Goal: Transaction & Acquisition: Purchase product/service

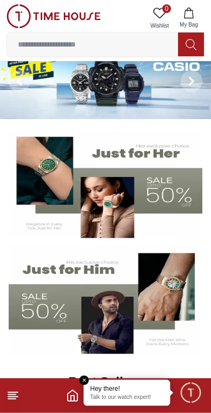
scroll to position [19, 0]
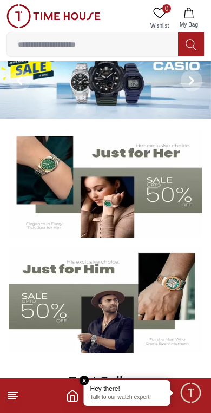
click at [153, 186] on img at bounding box center [106, 184] width 194 height 108
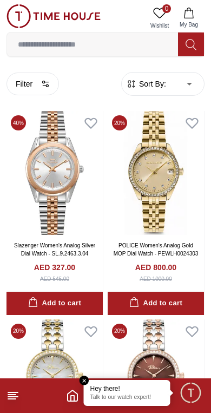
click at [40, 81] on button "Filter" at bounding box center [33, 84] width 53 height 23
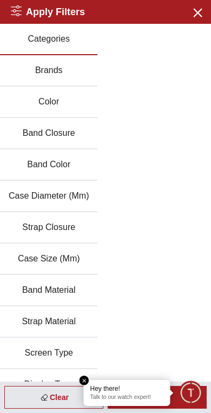
click at [78, 64] on button "Brands" at bounding box center [49, 70] width 98 height 31
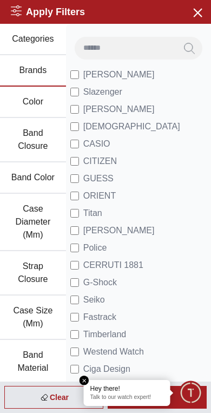
click at [82, 228] on label "[PERSON_NAME]" at bounding box center [112, 230] width 85 height 13
click at [57, 395] on div "Clear" at bounding box center [53, 397] width 99 height 23
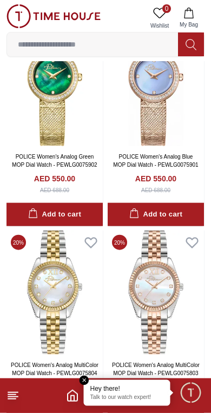
scroll to position [714, 0]
click at [44, 303] on img at bounding box center [55, 293] width 96 height 124
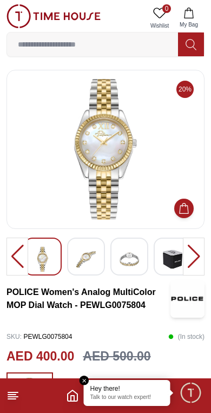
click at [80, 260] on img at bounding box center [86, 259] width 20 height 25
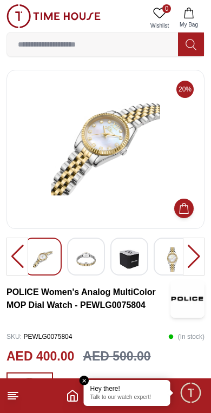
click at [135, 268] on img at bounding box center [130, 259] width 20 height 25
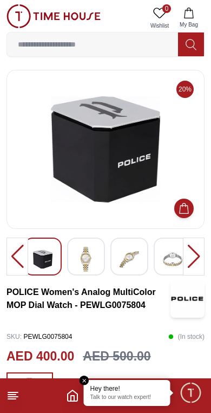
click at [89, 267] on img at bounding box center [86, 259] width 20 height 25
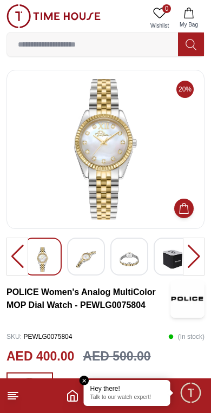
click at [87, 267] on img at bounding box center [86, 259] width 20 height 25
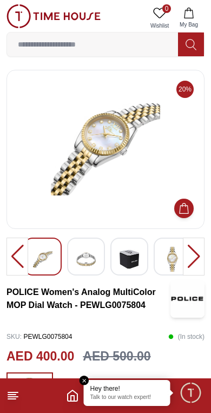
click at [95, 262] on img at bounding box center [86, 259] width 20 height 25
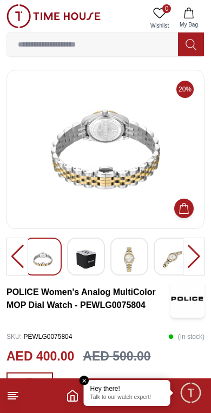
click at [131, 272] on img at bounding box center [130, 259] width 20 height 25
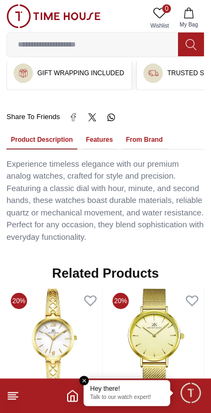
scroll to position [740, 0]
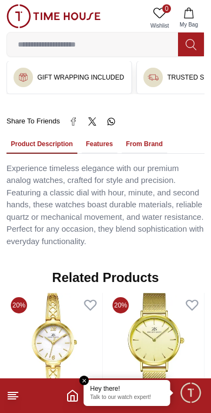
click at [111, 137] on button "Features" at bounding box center [100, 144] width 36 height 18
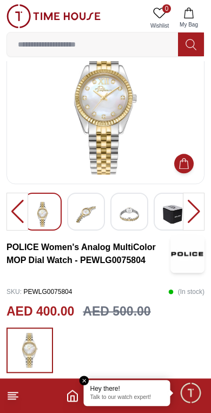
scroll to position [0, 0]
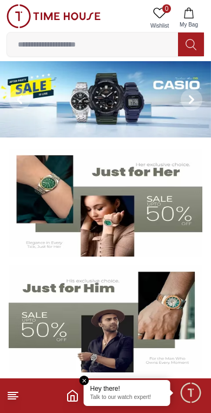
click at [165, 212] on img at bounding box center [106, 203] width 194 height 108
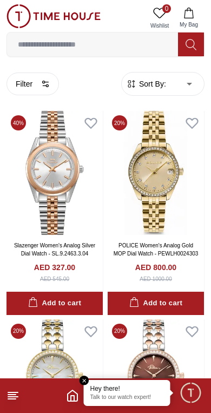
click at [33, 85] on button "Filter" at bounding box center [33, 84] width 53 height 23
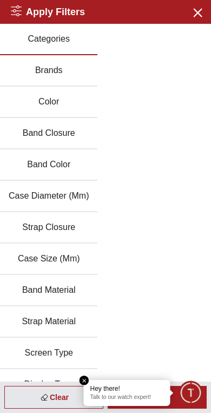
click at [73, 196] on button "Case Diameter (Mm)" at bounding box center [49, 196] width 98 height 31
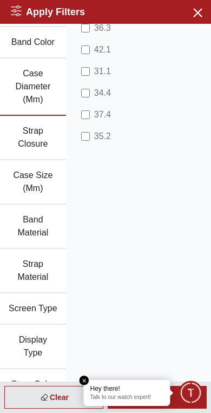
scroll to position [136, 0]
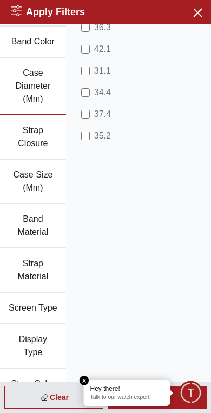
click at [40, 188] on button "Case Size (Mm)" at bounding box center [33, 182] width 66 height 44
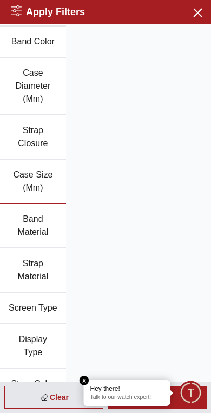
click at [33, 222] on button "Band Material" at bounding box center [33, 226] width 66 height 44
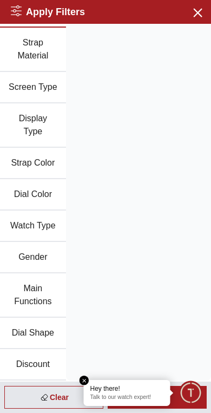
scroll to position [370, 0]
click at [197, 14] on icon "button" at bounding box center [198, 13] width 8 height 8
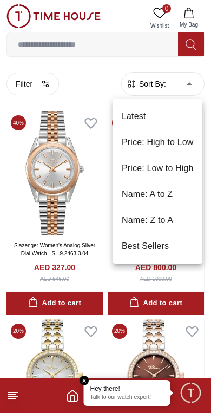
click at [167, 174] on li "Price: Low to High" at bounding box center [157, 169] width 89 height 26
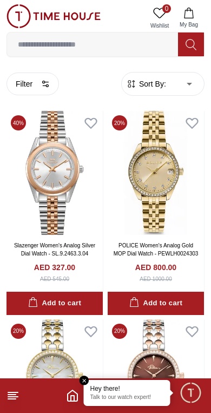
type input "*"
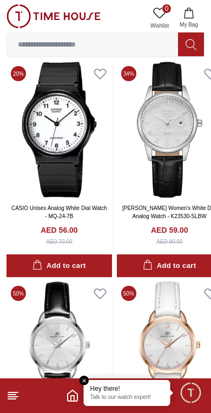
scroll to position [55, 0]
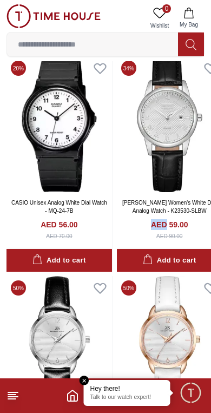
click at [139, 225] on div "AED 59.00 AED 90.00" at bounding box center [169, 229] width 97 height 21
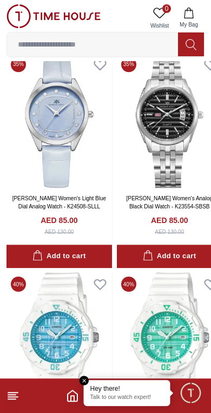
scroll to position [1384, 0]
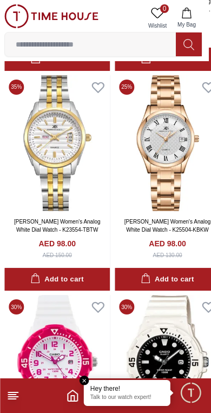
scroll to position [4077, 3]
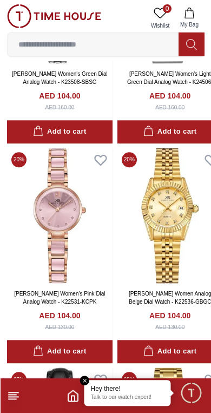
scroll to position [4812, 0]
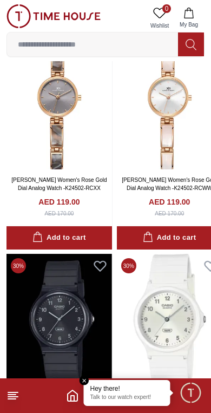
scroll to position [10599, 12]
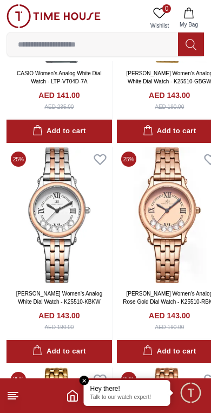
scroll to position [23101, 0]
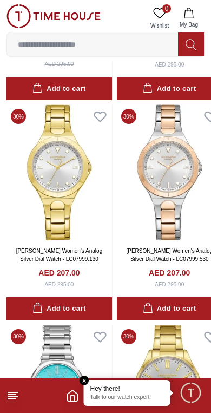
scroll to position [33275, 0]
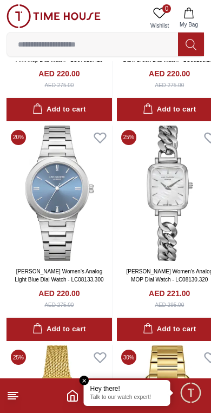
scroll to position [35456, 0]
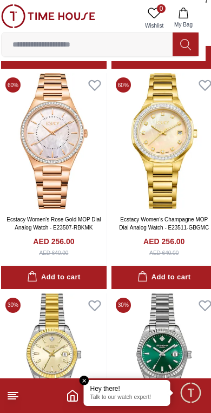
scroll to position [38372, 5]
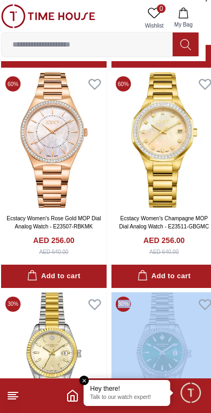
click at [160, 345] on img at bounding box center [165, 361] width 106 height 136
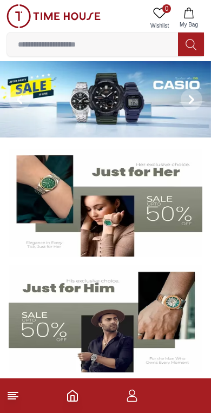
click at [166, 211] on img at bounding box center [106, 203] width 194 height 108
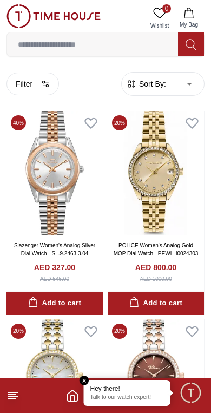
click at [165, 88] on span "Sort By:" at bounding box center [151, 84] width 29 height 11
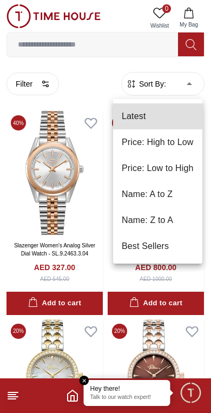
click at [177, 144] on li "Price: High to Low" at bounding box center [157, 143] width 89 height 26
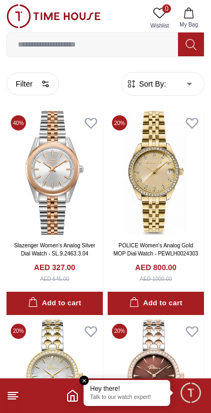
type input "*"
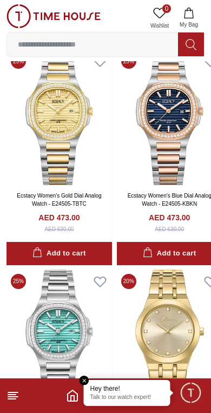
scroll to position [8215, 0]
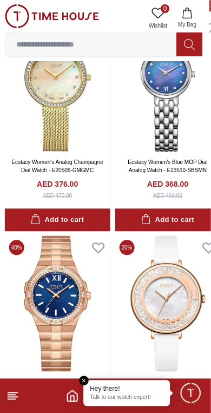
scroll to position [10669, 2]
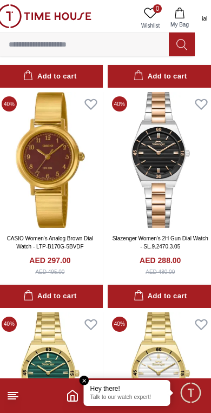
scroll to position [12843, 9]
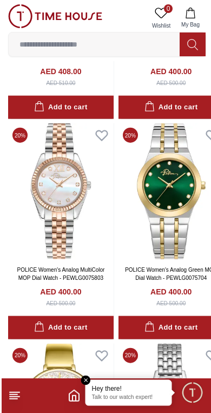
scroll to position [9679, 0]
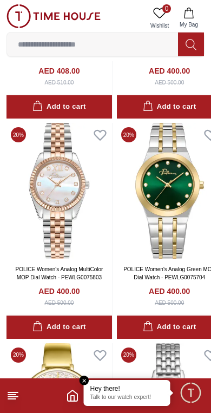
click at [75, 217] on img at bounding box center [60, 191] width 106 height 136
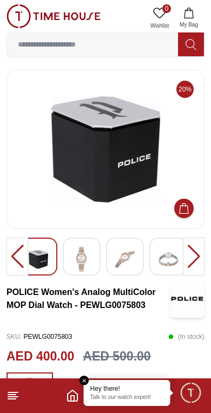
click at [202, 262] on div at bounding box center [194, 257] width 22 height 38
click at [191, 257] on div at bounding box center [194, 257] width 22 height 38
click at [192, 250] on div at bounding box center [194, 257] width 22 height 38
click at [195, 250] on div at bounding box center [194, 257] width 22 height 38
click at [73, 264] on img at bounding box center [82, 259] width 20 height 25
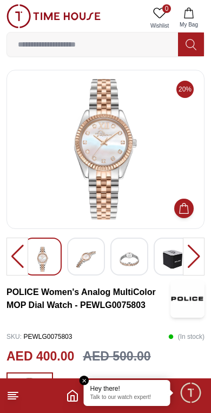
click at [88, 269] on img at bounding box center [86, 259] width 20 height 25
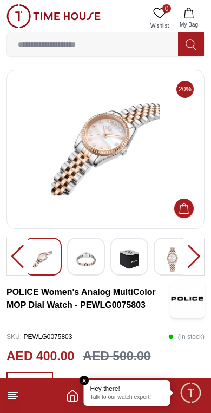
click at [88, 255] on img at bounding box center [86, 259] width 20 height 25
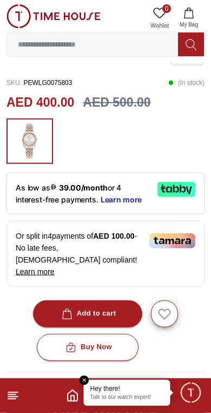
scroll to position [255, 0]
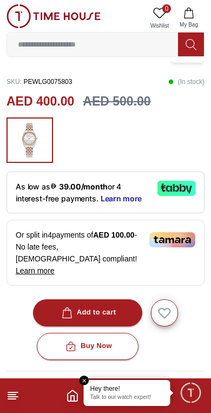
click at [101, 307] on div "Add to cart" at bounding box center [88, 313] width 57 height 12
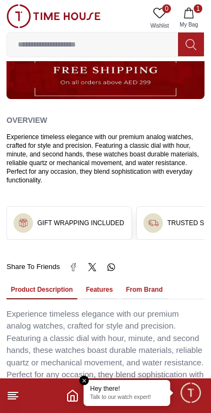
scroll to position [0, 0]
click at [82, 219] on h3 "GIFT WRAPPING INCLUDED" at bounding box center [80, 223] width 87 height 9
click at [92, 219] on h3 "GIFT WRAPPING INCLUDED" at bounding box center [80, 223] width 87 height 9
click at [96, 219] on h3 "GIFT WRAPPING INCLUDED" at bounding box center [80, 223] width 87 height 9
click at [88, 219] on h3 "GIFT WRAPPING INCLUDED" at bounding box center [80, 223] width 87 height 9
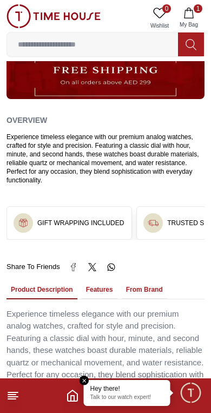
click at [85, 219] on h3 "GIFT WRAPPING INCLUDED" at bounding box center [80, 223] width 87 height 9
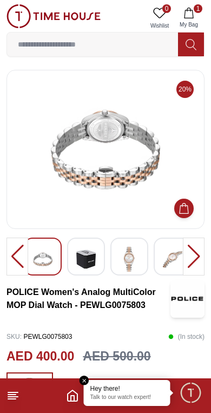
click at [125, 266] on img at bounding box center [130, 259] width 20 height 25
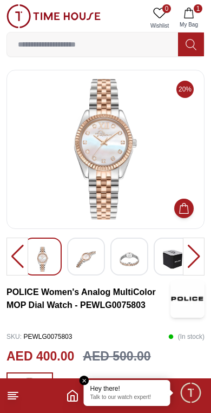
click at [85, 262] on img at bounding box center [86, 259] width 20 height 25
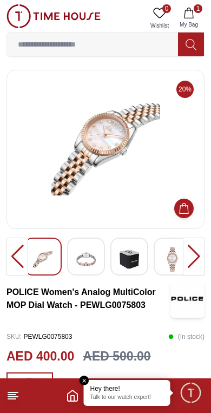
click at [91, 260] on img at bounding box center [86, 259] width 20 height 25
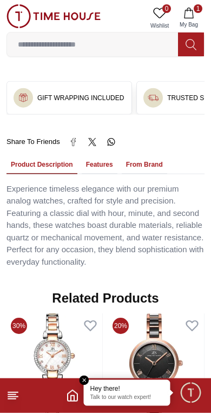
scroll to position [720, 0]
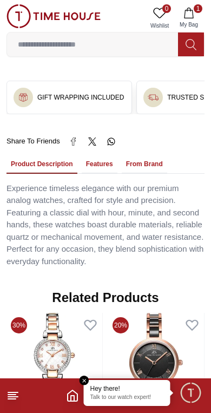
click at [104, 156] on button "Features" at bounding box center [100, 165] width 36 height 18
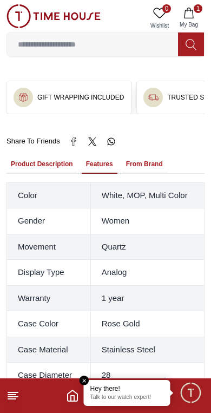
click at [147, 156] on button "From Brand" at bounding box center [145, 165] width 46 height 18
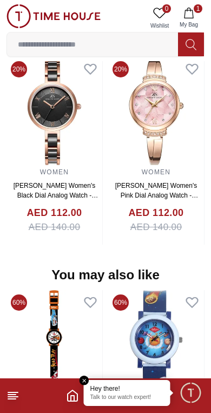
scroll to position [1103, 0]
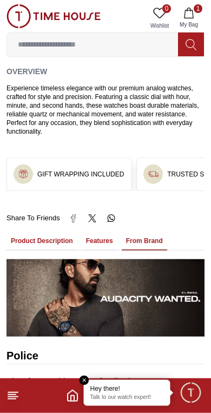
click at [102, 232] on button "Features" at bounding box center [100, 241] width 36 height 18
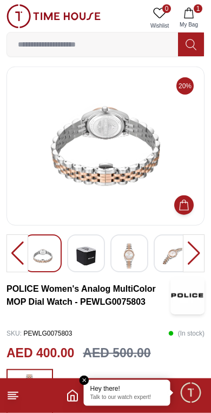
scroll to position [0, 0]
